Goal: Task Accomplishment & Management: Complete application form

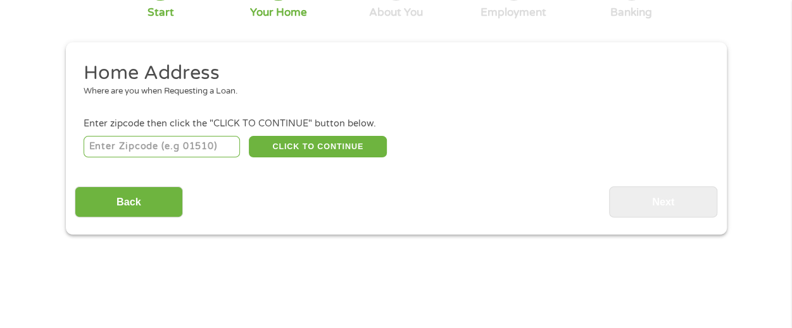
scroll to position [127, 0]
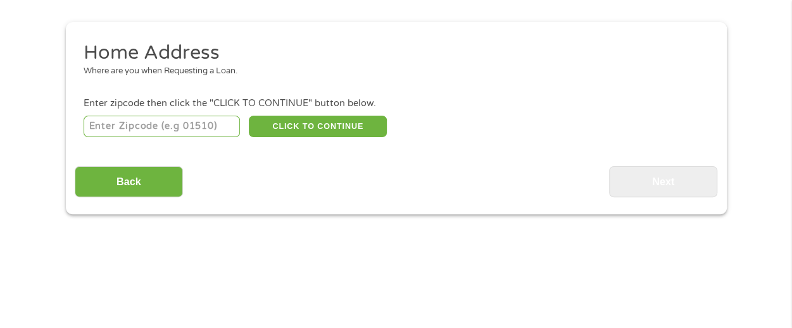
click at [202, 125] on input "number" at bounding box center [162, 127] width 156 height 22
type input "01609"
select select "[US_STATE]"
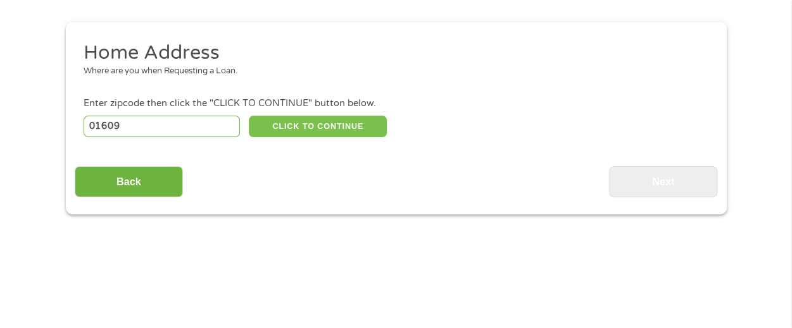
click at [321, 125] on button "CLICK TO CONTINUE" at bounding box center [318, 127] width 138 height 22
type input "01609"
type input "[GEOGRAPHIC_DATA]"
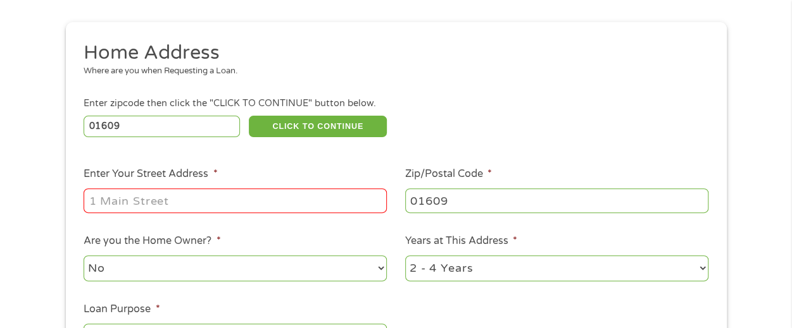
click at [280, 196] on input "Enter Your Street Address *" at bounding box center [235, 201] width 303 height 24
type input "[STREET_ADDRESS]"
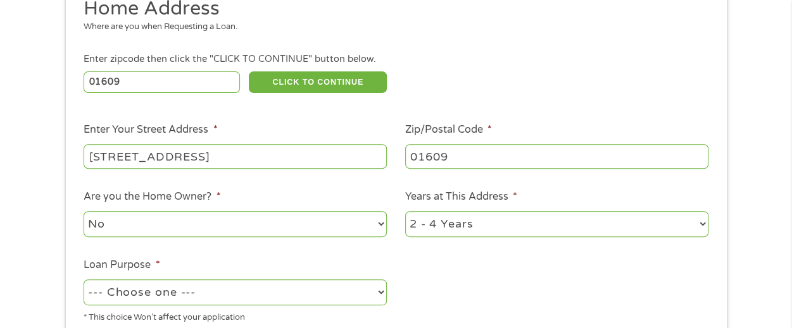
scroll to position [190, 0]
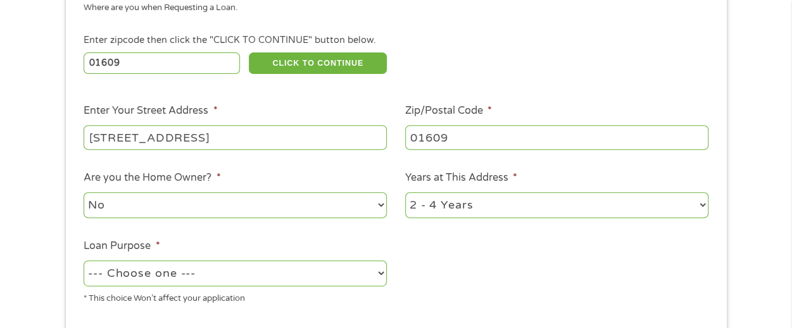
click at [538, 206] on select "1 Year or less 1 - 2 Years 2 - 4 Years Over 4 Years" at bounding box center [556, 205] width 303 height 26
select select "60months"
click at [405, 193] on select "1 Year or less 1 - 2 Years 2 - 4 Years Over 4 Years" at bounding box center [556, 205] width 303 height 26
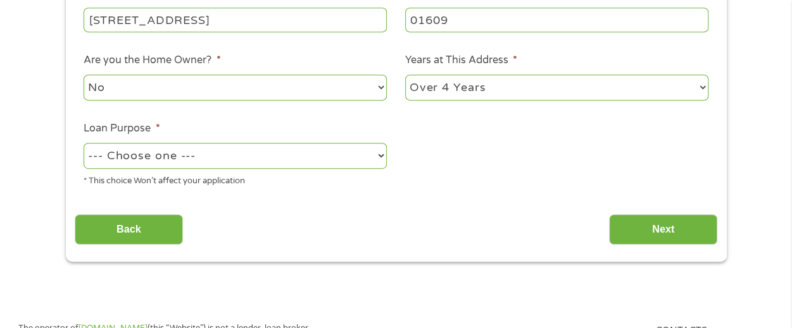
scroll to position [316, 0]
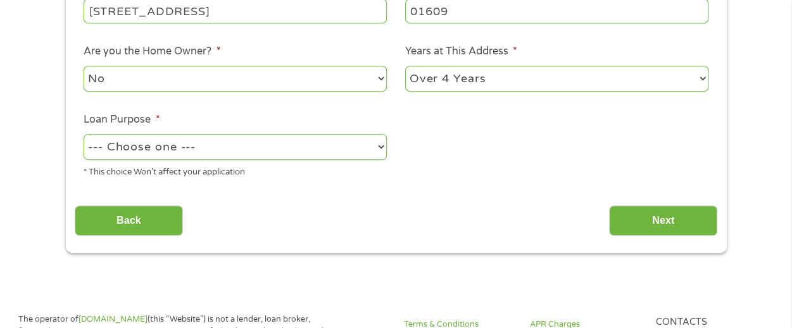
click at [325, 149] on select "--- Choose one --- Pay Bills Debt Consolidation Home Improvement Major Purchase…" at bounding box center [235, 147] width 303 height 26
select select "paybills"
click at [84, 135] on select "--- Choose one --- Pay Bills Debt Consolidation Home Improvement Major Purchase…" at bounding box center [235, 147] width 303 height 26
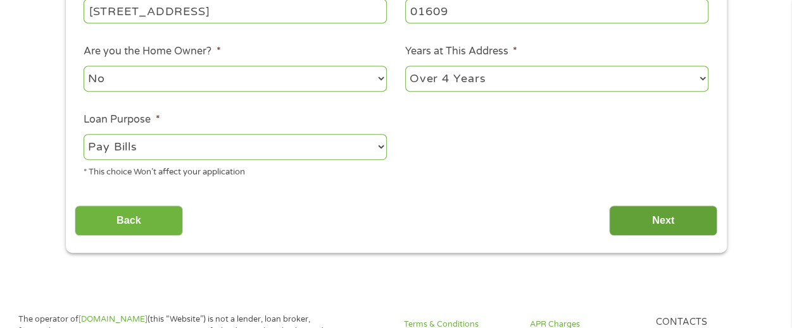
click at [644, 224] on input "Next" at bounding box center [663, 221] width 108 height 31
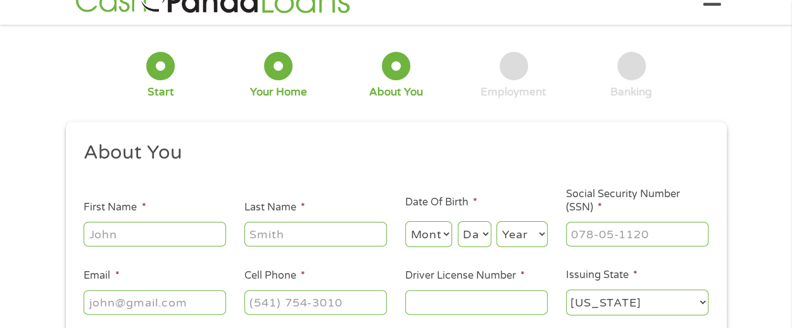
scroll to position [0, 0]
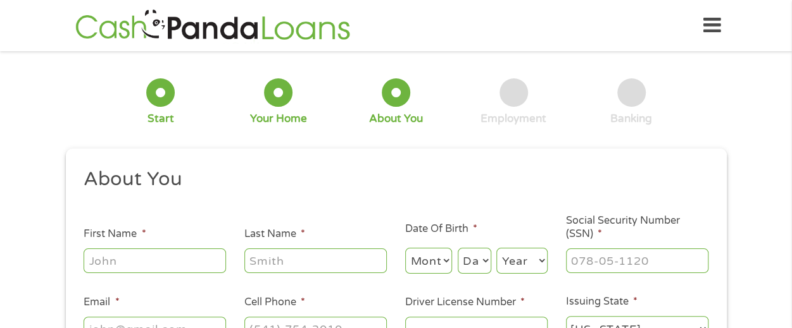
click at [171, 267] on input "First Name *" at bounding box center [155, 261] width 142 height 24
type input "[PERSON_NAME]"
type input "Chase"
type input "[EMAIL_ADDRESS][DOMAIN_NAME]"
type input "[PHONE_NUMBER]"
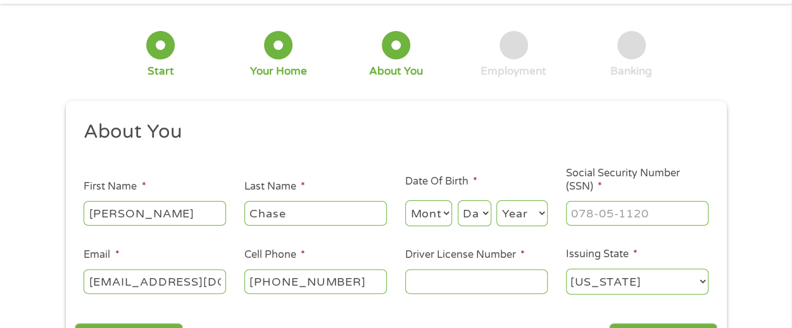
scroll to position [127, 0]
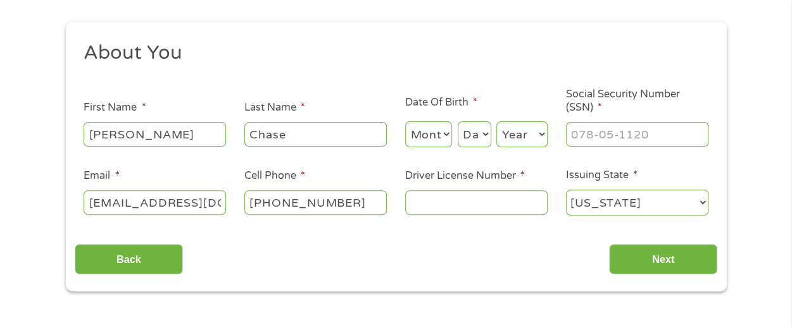
click at [444, 129] on select "Month 1 2 3 4 5 6 7 8 9 10 11 12" at bounding box center [428, 134] width 47 height 26
select select "9"
click at [405, 122] on select "Month 1 2 3 4 5 6 7 8 9 10 11 12" at bounding box center [428, 134] width 47 height 26
click at [475, 135] on select "Day 1 2 3 4 5 6 7 8 9 10 11 12 13 14 15 16 17 18 19 20 21 22 23 24 25 26 27 28 …" at bounding box center [474, 134] width 34 height 26
select select "15"
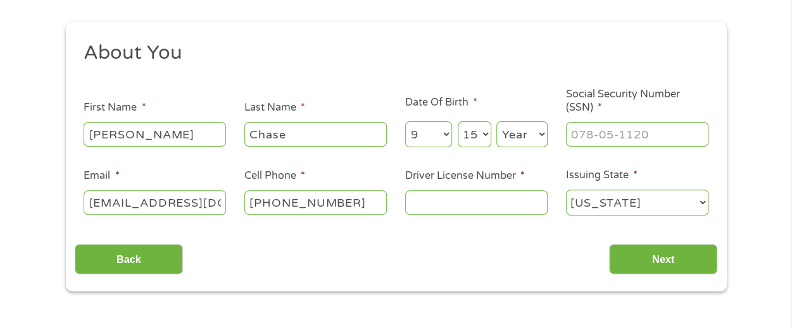
click at [457, 122] on select "Day 1 2 3 4 5 6 7 8 9 10 11 12 13 14 15 16 17 18 19 20 21 22 23 24 25 26 27 28 …" at bounding box center [474, 134] width 34 height 26
click at [519, 135] on select "Year [DATE] 2006 2005 2004 2003 2002 2001 2000 1999 1998 1997 1996 1995 1994 19…" at bounding box center [521, 134] width 51 height 26
select select "1984"
click at [496, 122] on select "Year [DATE] 2006 2005 2004 2003 2002 2001 2000 1999 1998 1997 1996 1995 1994 19…" at bounding box center [521, 134] width 51 height 26
click at [645, 124] on div at bounding box center [637, 134] width 142 height 29
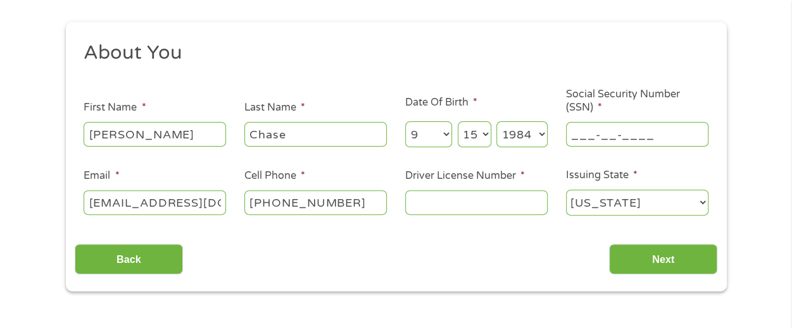
click at [647, 135] on input "___-__-____" at bounding box center [637, 134] width 142 height 24
type input "598-98-0598"
click at [442, 209] on input "Driver License Number *" at bounding box center [476, 202] width 142 height 24
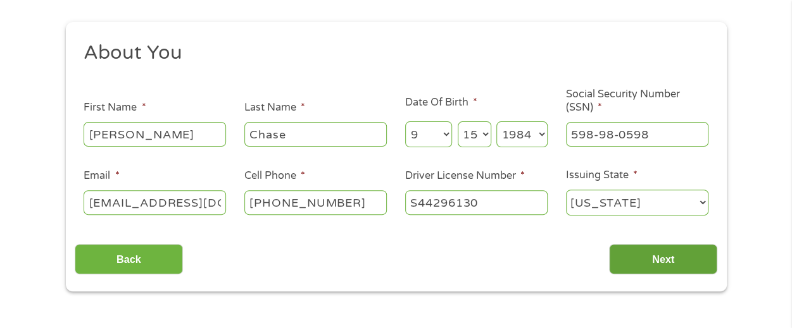
type input "S44296130"
click at [666, 253] on input "Next" at bounding box center [663, 259] width 108 height 31
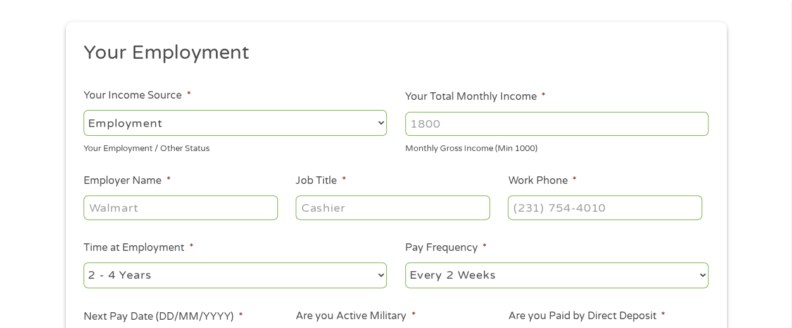
click at [480, 120] on input "Your Total Monthly Income *" at bounding box center [556, 124] width 303 height 24
type input "7000"
click at [315, 118] on select "--- Choose one --- Employment [DEMOGRAPHIC_DATA] Benefits" at bounding box center [235, 123] width 303 height 26
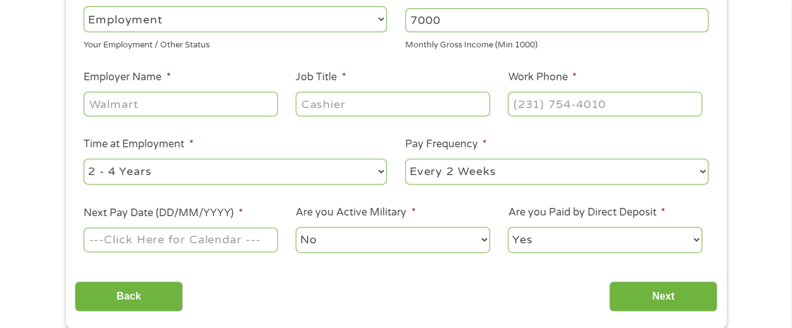
scroll to position [253, 0]
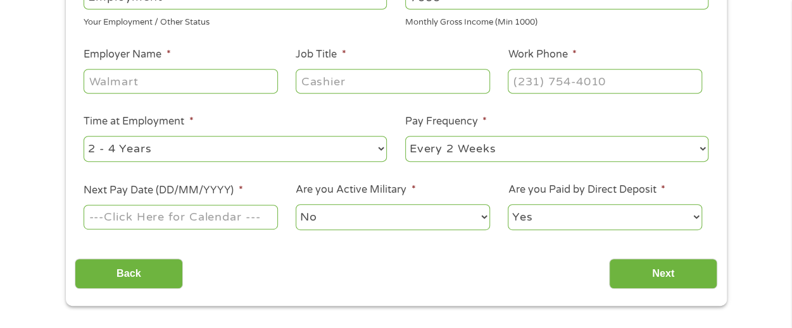
click at [254, 82] on input "Employer Name *" at bounding box center [181, 81] width 194 height 24
type input "Physik Instrumente"
click at [364, 87] on input "Job Title *" at bounding box center [392, 81] width 194 height 24
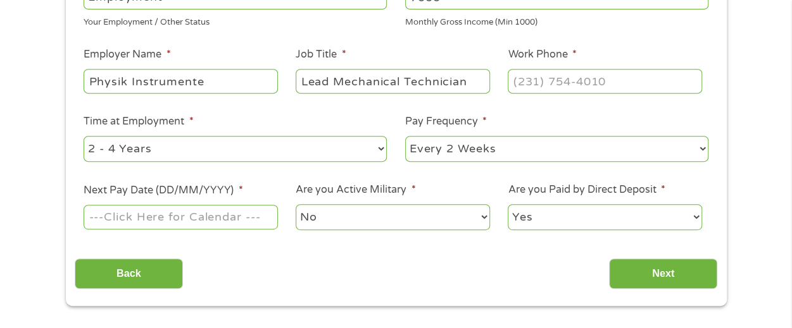
type input "Lead Mechanical Technician"
click at [531, 73] on input "(___) ___-____" at bounding box center [604, 81] width 194 height 24
type input "(508) ___-____"
type input "[PHONE_NUMBER]"
click at [138, 215] on input "Next Pay Date (DD/MM/YYYY) *" at bounding box center [181, 217] width 194 height 24
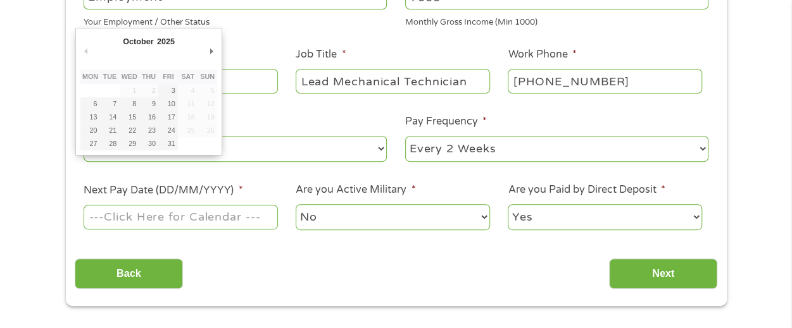
click at [138, 215] on input "Next Pay Date (DD/MM/YYYY) *" at bounding box center [181, 217] width 194 height 24
type input "[DATE]"
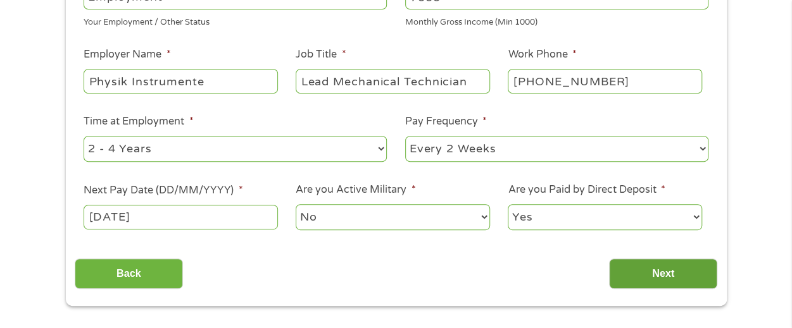
click at [668, 273] on input "Next" at bounding box center [663, 274] width 108 height 31
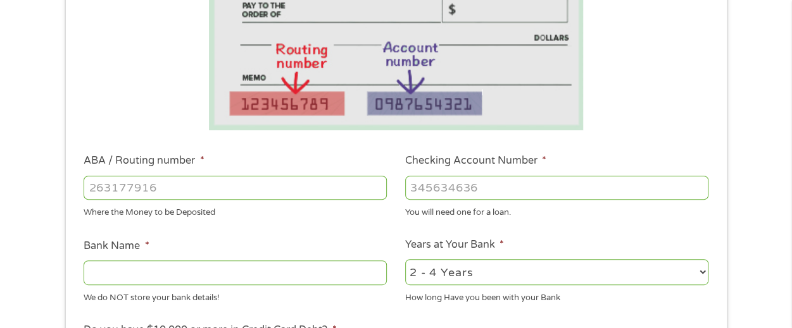
click at [225, 186] on input "ABA / Routing number *" at bounding box center [235, 188] width 303 height 24
type input "211070175"
type input "CITIZENS BANK NA"
type input "211070175"
click at [531, 192] on input "Checking Account Number *" at bounding box center [556, 188] width 303 height 24
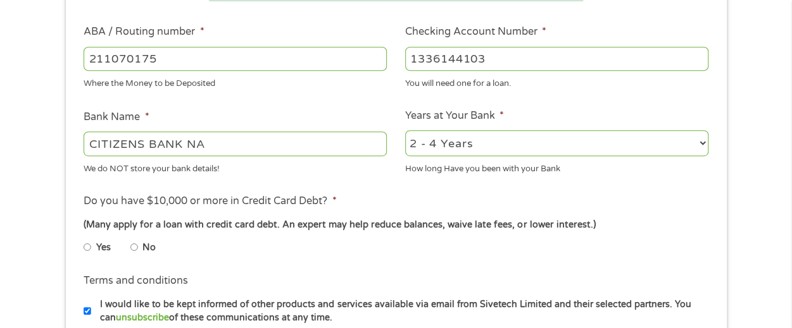
scroll to position [443, 0]
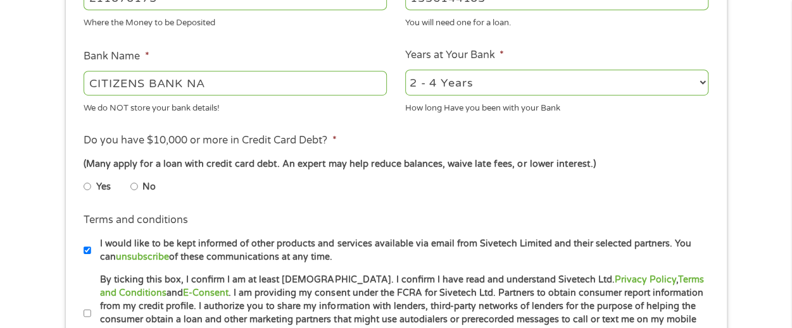
type input "1336144103"
click at [86, 184] on input "Yes" at bounding box center [88, 187] width 8 height 20
radio input "true"
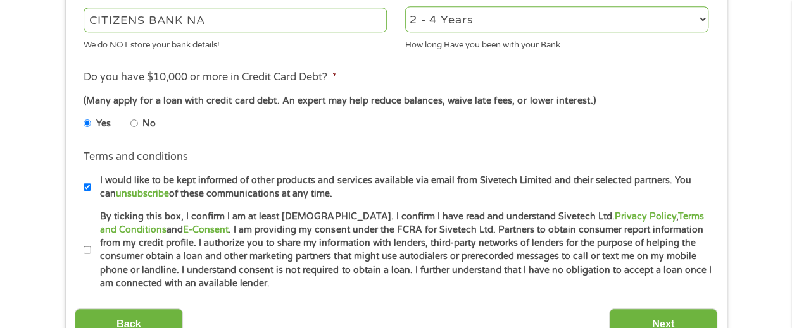
scroll to position [569, 0]
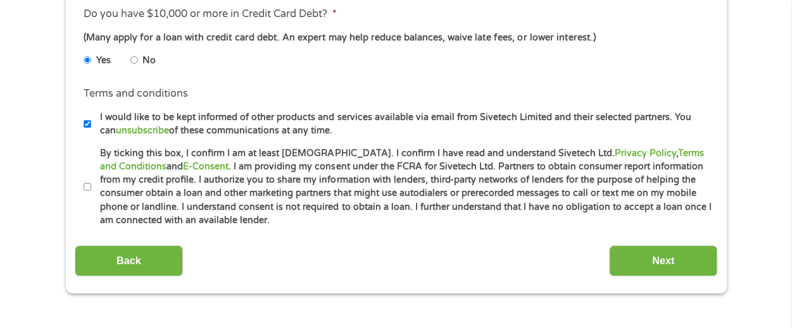
click at [88, 182] on input "By ticking this box, I confirm I am at least [DEMOGRAPHIC_DATA]. I confirm I ha…" at bounding box center [88, 187] width 8 height 20
checkbox input "true"
click at [652, 258] on input "Next" at bounding box center [663, 260] width 108 height 31
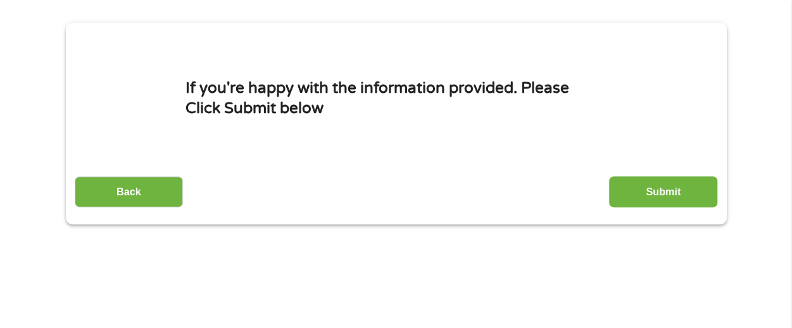
scroll to position [127, 0]
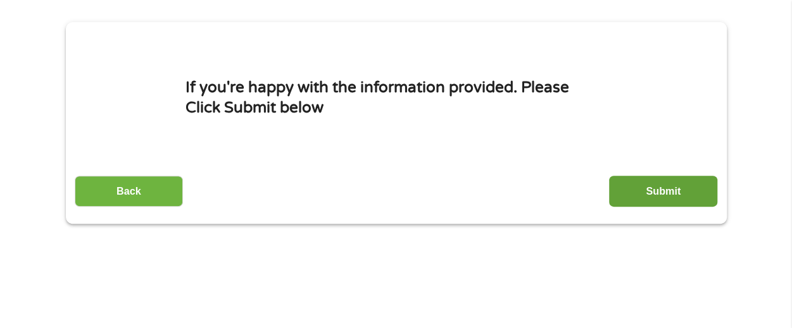
click at [640, 193] on input "Submit" at bounding box center [663, 191] width 108 height 31
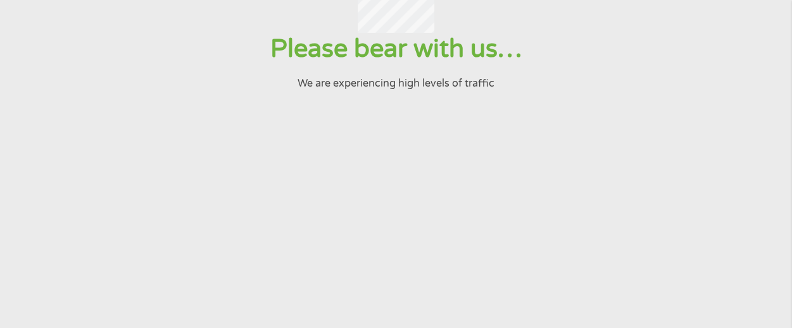
scroll to position [0, 0]
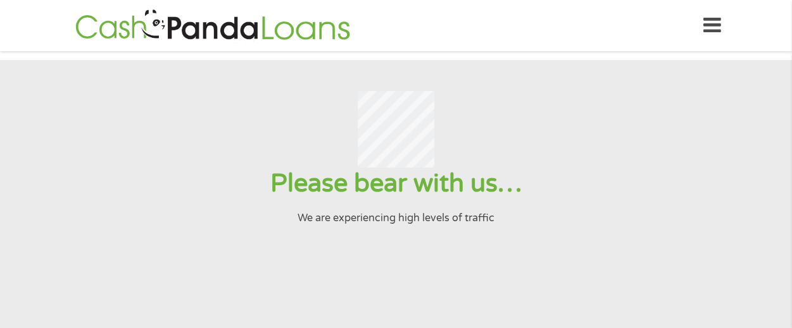
click at [705, 22] on icon at bounding box center [712, 25] width 18 height 31
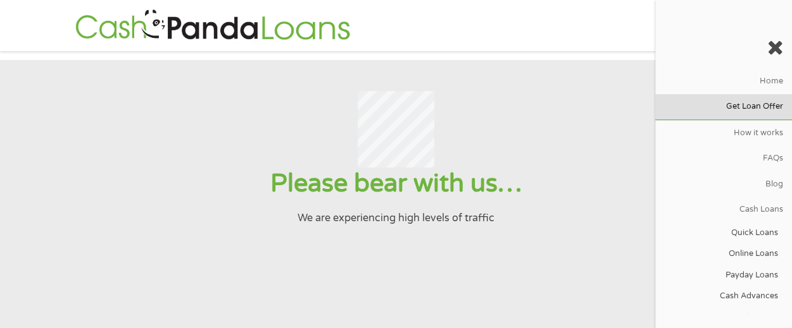
click at [755, 108] on link "Get Loan Offer" at bounding box center [723, 106] width 137 height 25
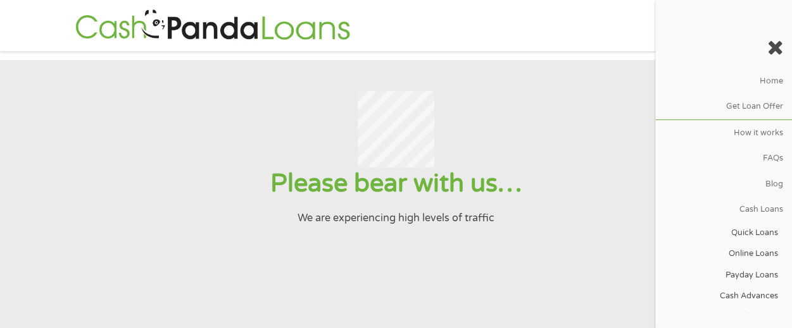
click at [771, 47] on icon at bounding box center [775, 47] width 16 height 20
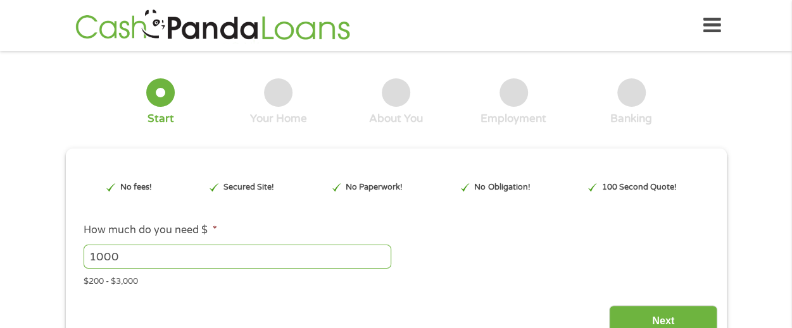
type input "EAIaIQobChMIk_PMy_OGkAMVBjUIBR37Kxo7EAAYAiAAEgKHFvD_BwE"
